Goal: Task Accomplishment & Management: Manage account settings

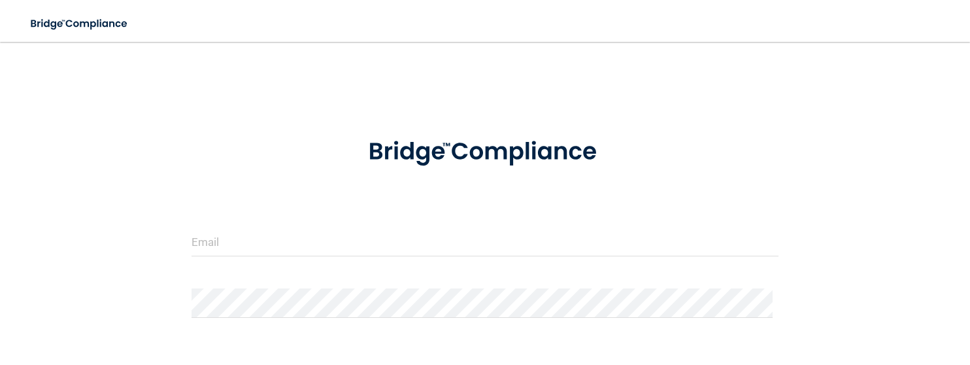
scroll to position [155, 0]
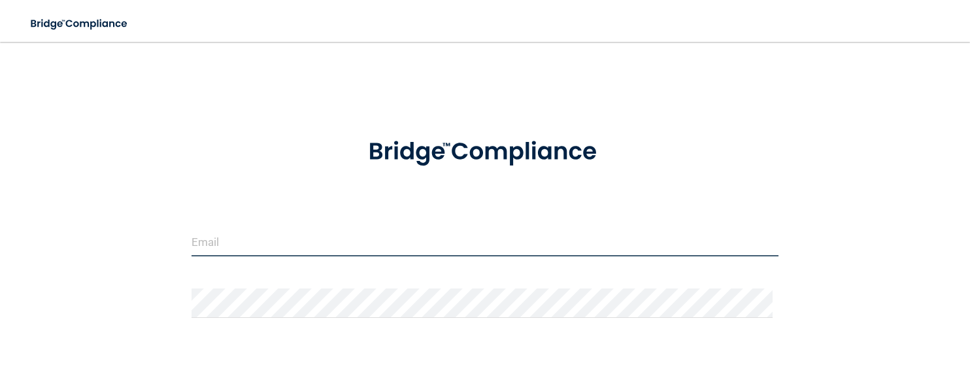
type input "[PERSON_NAME][EMAIL_ADDRESS][DOMAIN_NAME]"
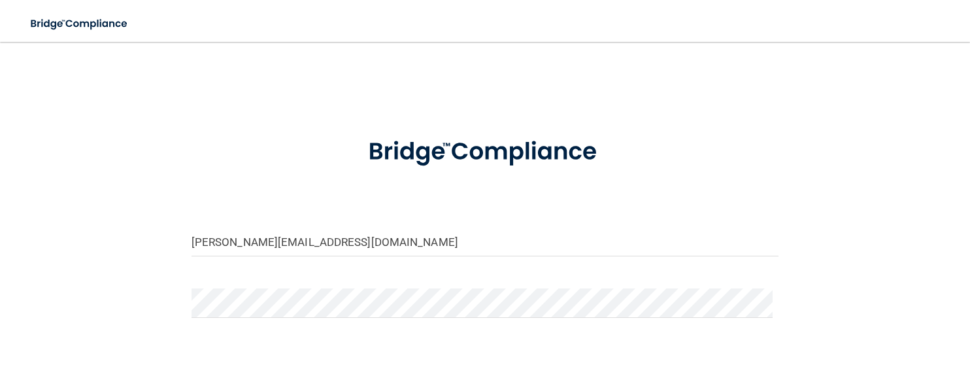
click at [247, 145] on div at bounding box center [485, 151] width 607 height 63
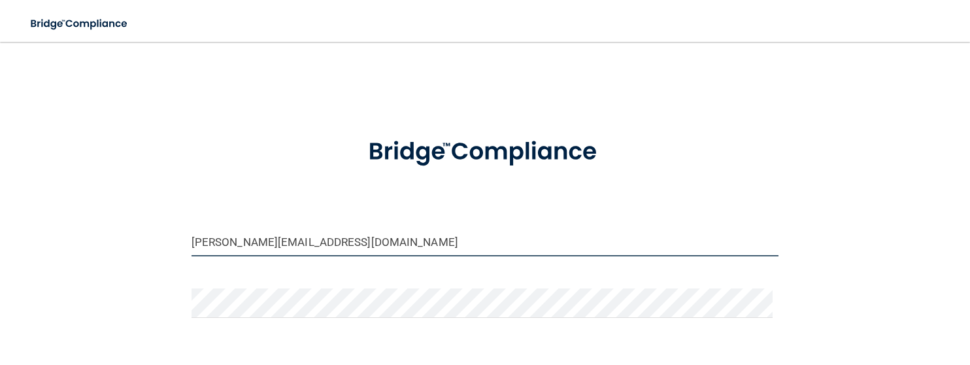
click at [312, 235] on input "[PERSON_NAME][EMAIL_ADDRESS][DOMAIN_NAME]" at bounding box center [484, 241] width 587 height 29
click at [278, 239] on input "[PERSON_NAME][EMAIL_ADDRESS][DOMAIN_NAME]" at bounding box center [484, 241] width 587 height 29
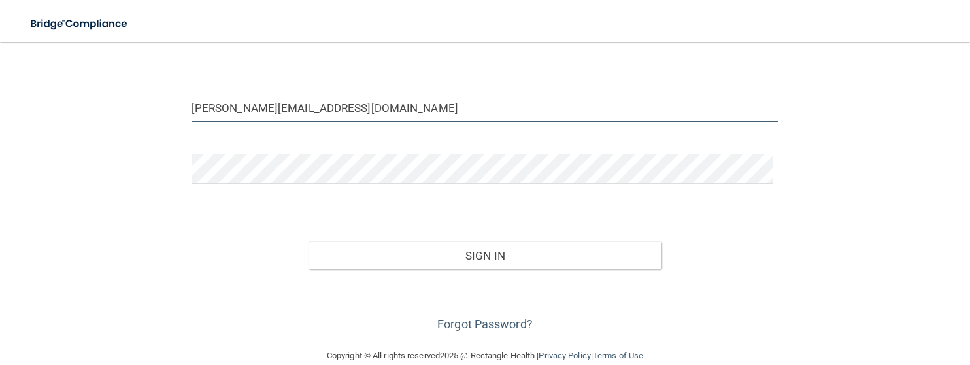
scroll to position [155, 0]
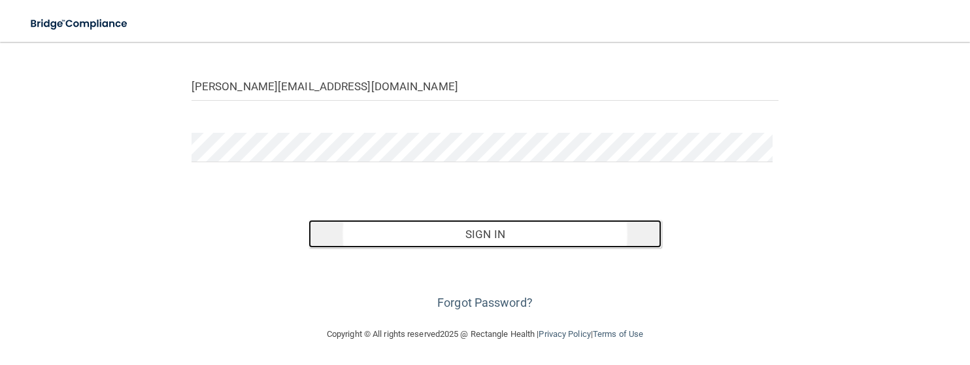
click at [394, 246] on button "Sign In" at bounding box center [484, 234] width 352 height 29
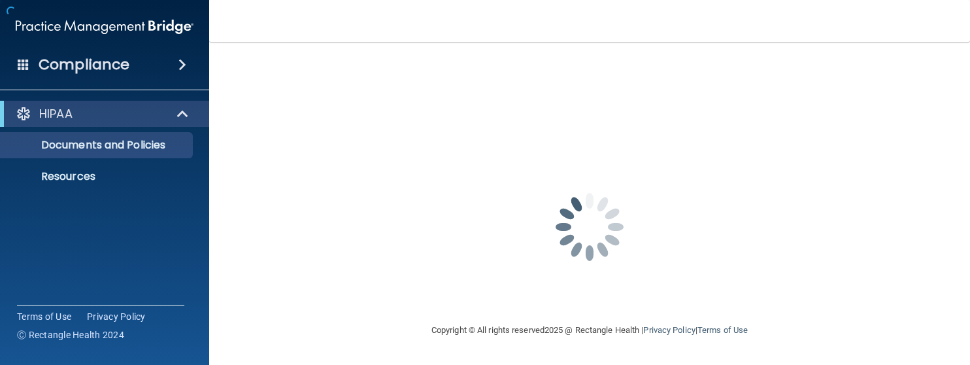
scroll to position [0, 0]
